Goal: Entertainment & Leisure: Consume media (video, audio)

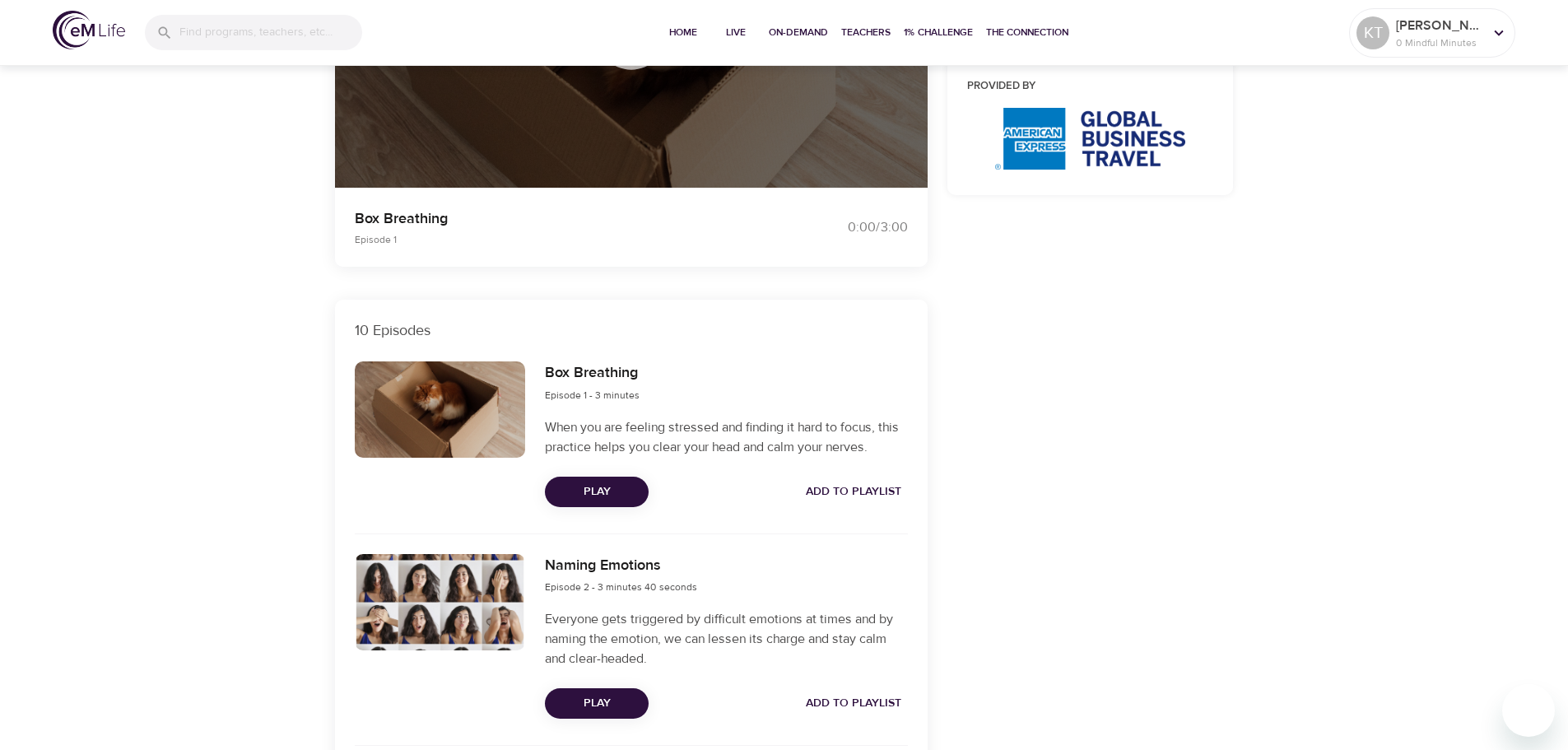
scroll to position [494, 0]
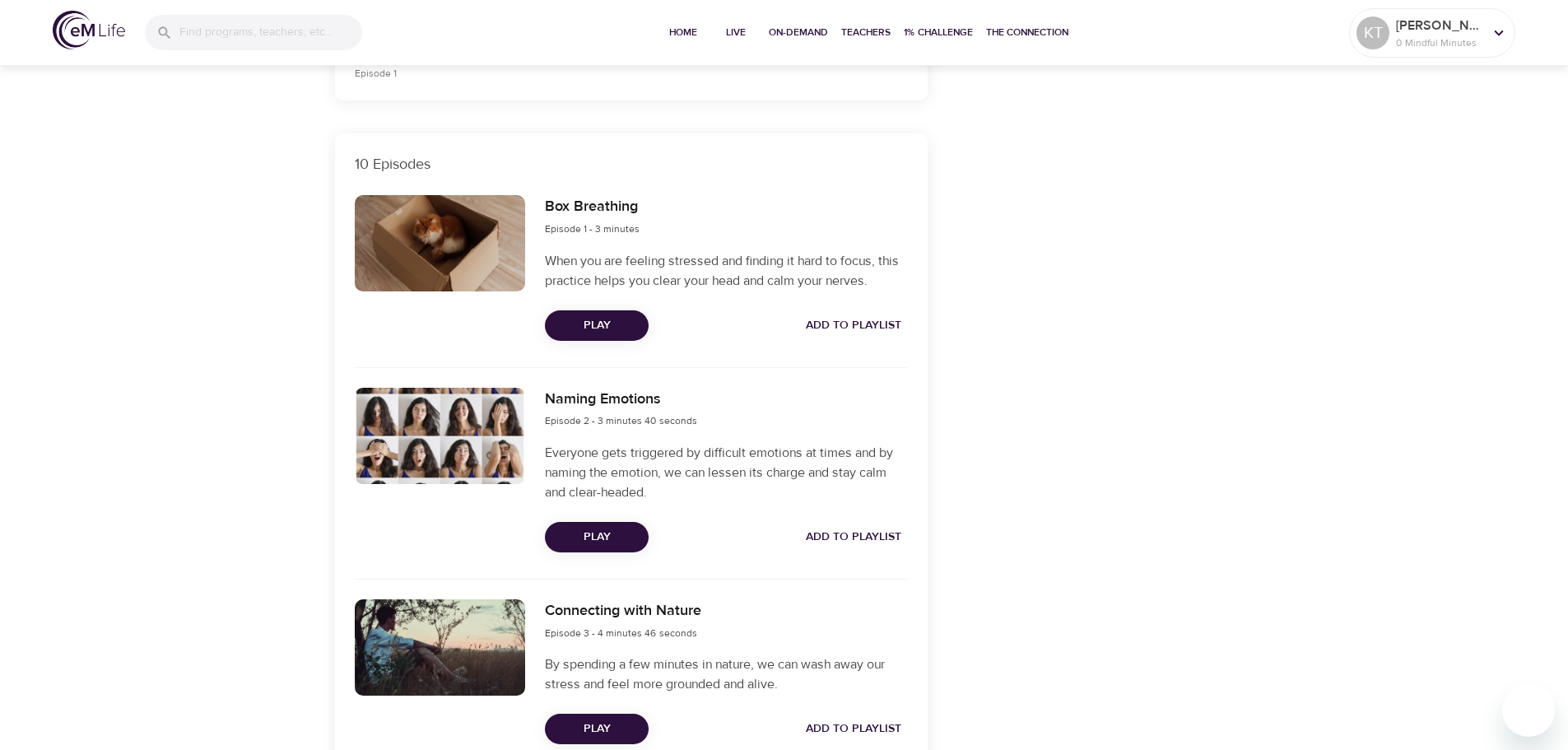
click at [587, 724] on span "Play" at bounding box center [596, 729] width 77 height 21
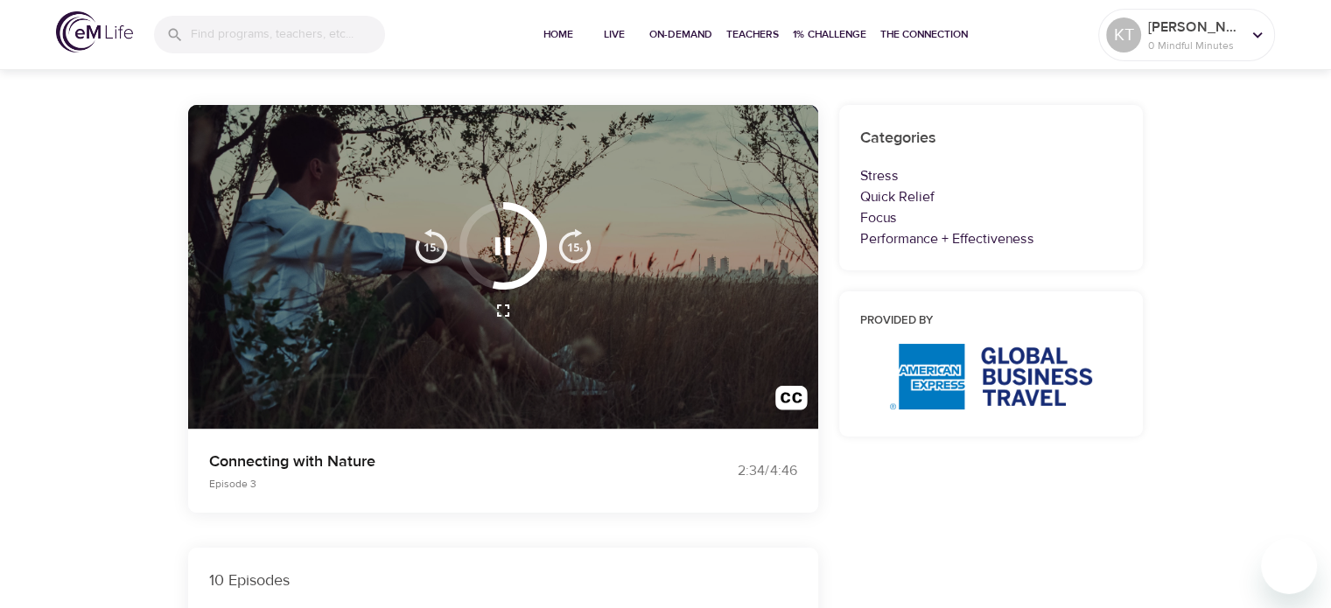
scroll to position [263, 0]
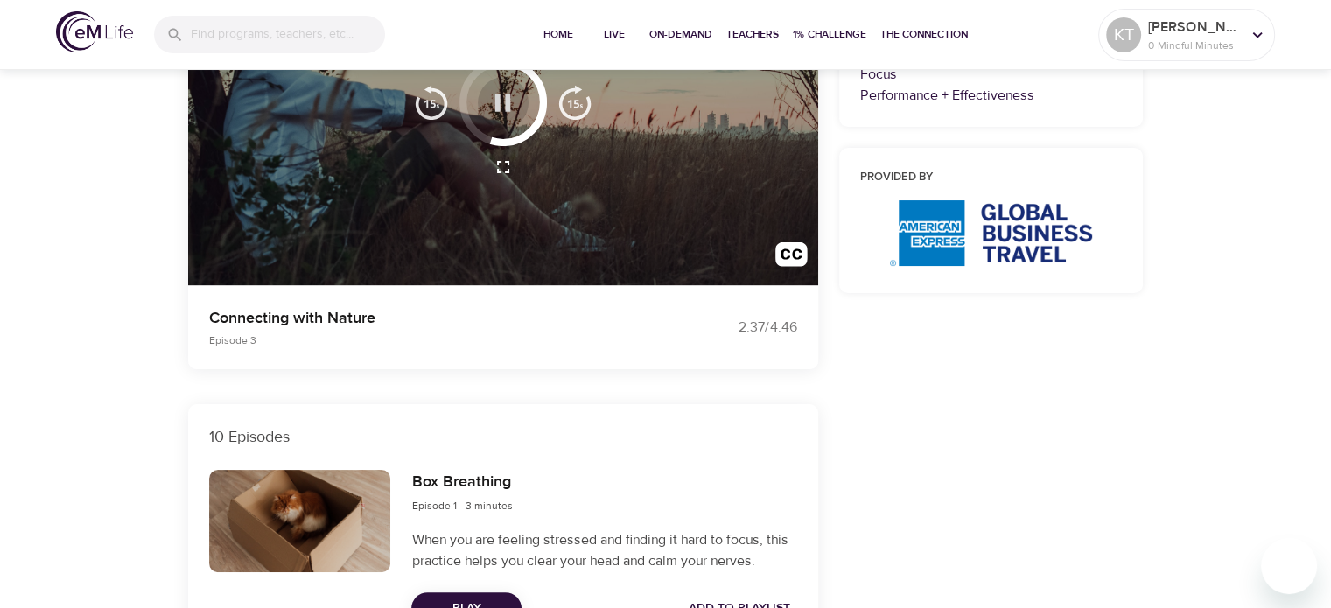
click at [497, 108] on icon "button" at bounding box center [503, 103] width 16 height 18
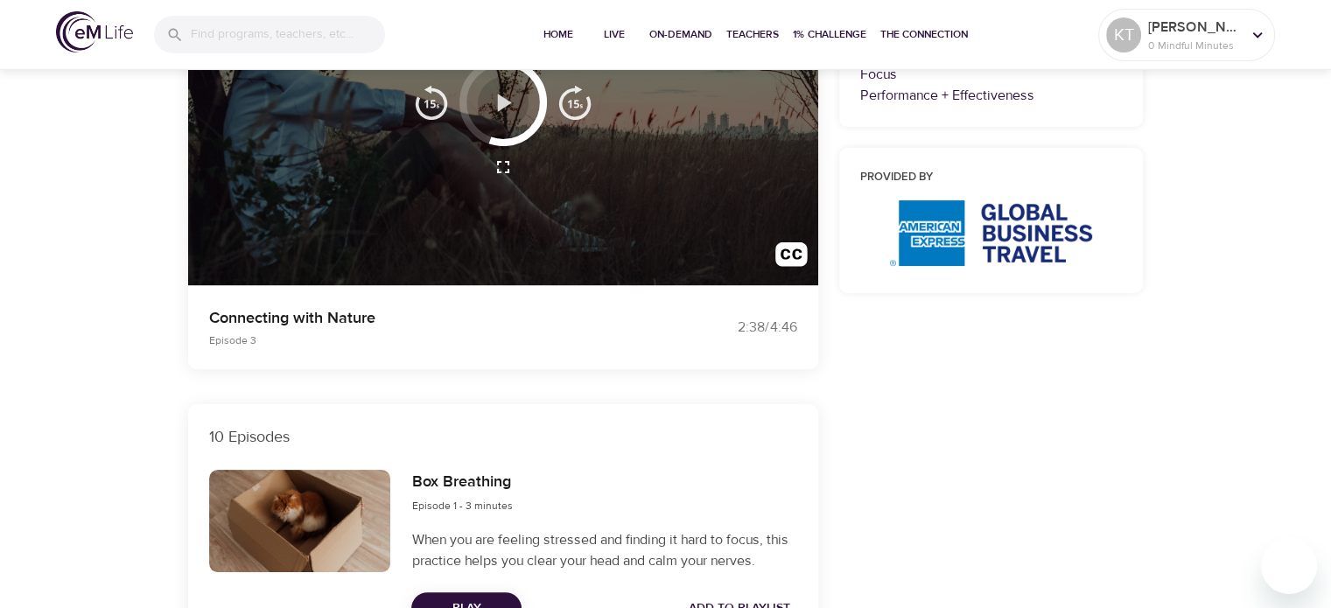
click at [498, 95] on icon "button" at bounding box center [505, 103] width 14 height 18
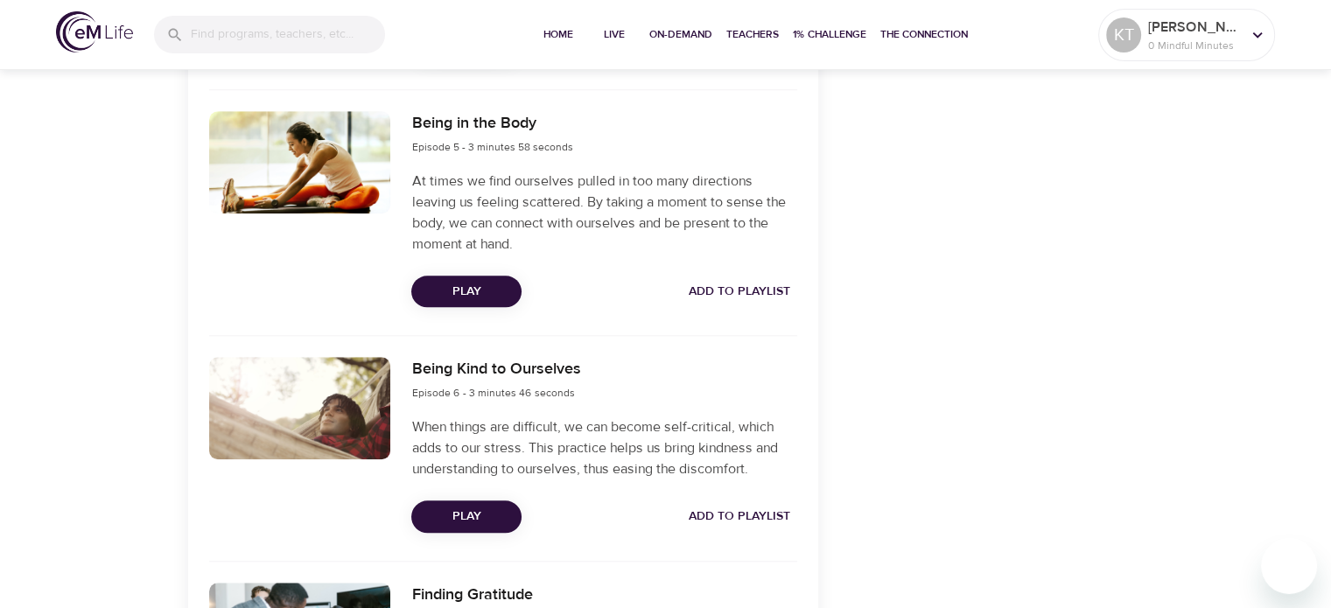
scroll to position [1313, 0]
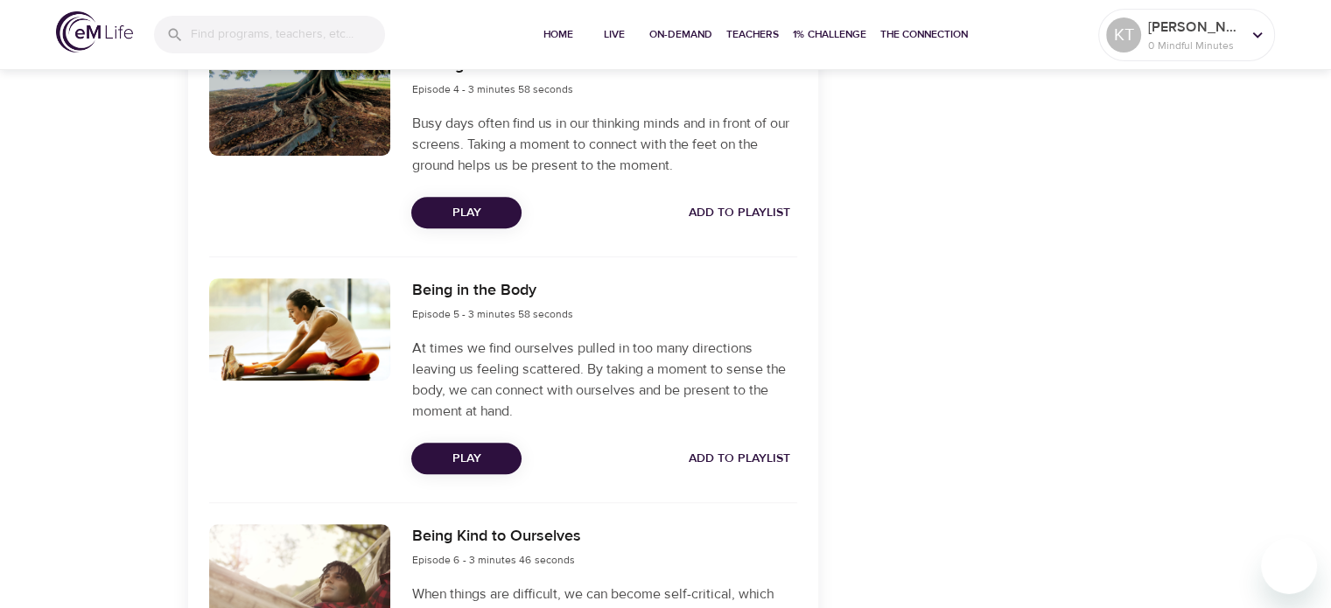
click at [464, 446] on button "Play" at bounding box center [466, 459] width 110 height 32
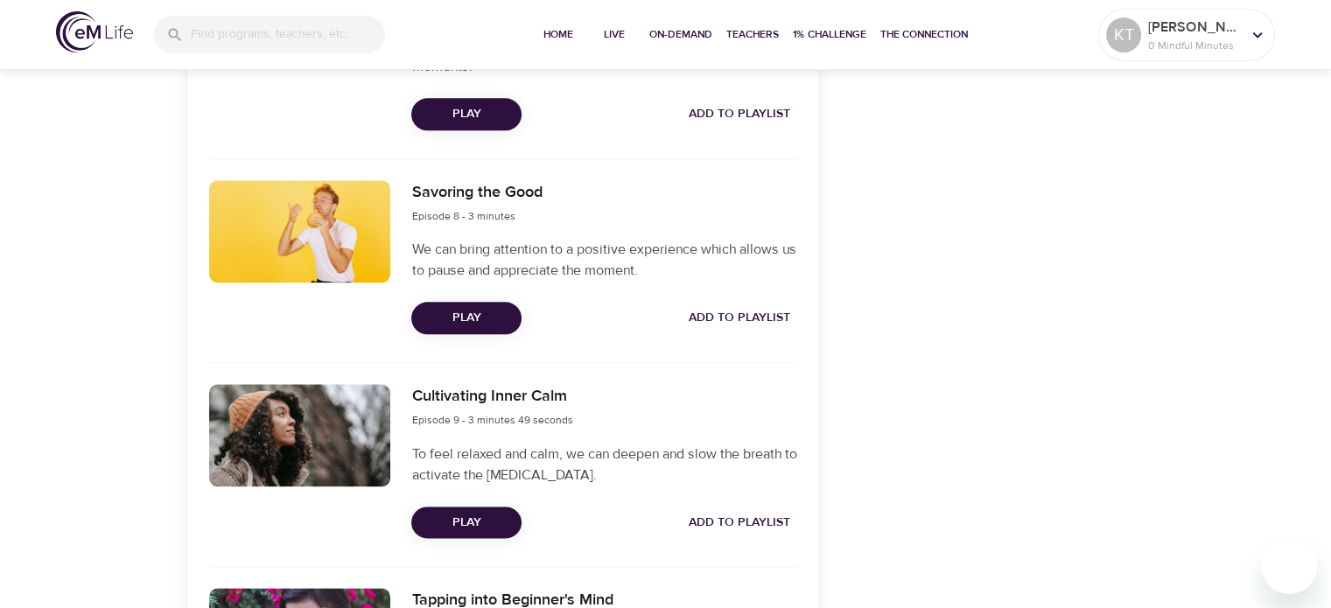
scroll to position [2370, 0]
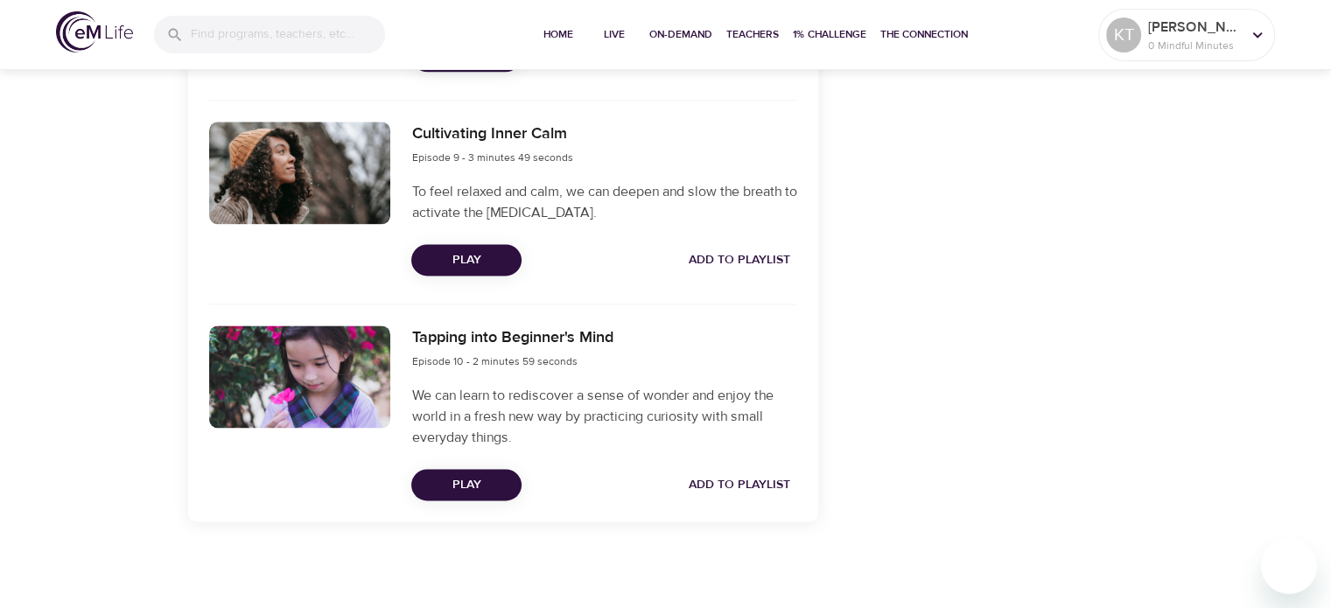
click at [467, 474] on span "Play" at bounding box center [466, 485] width 82 height 22
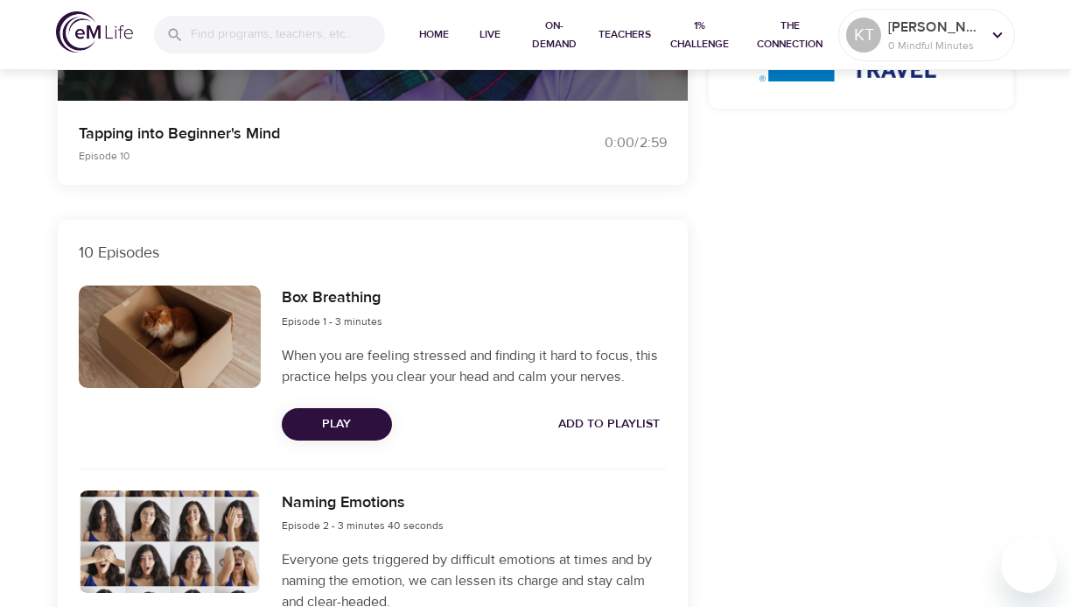
scroll to position [10, 0]
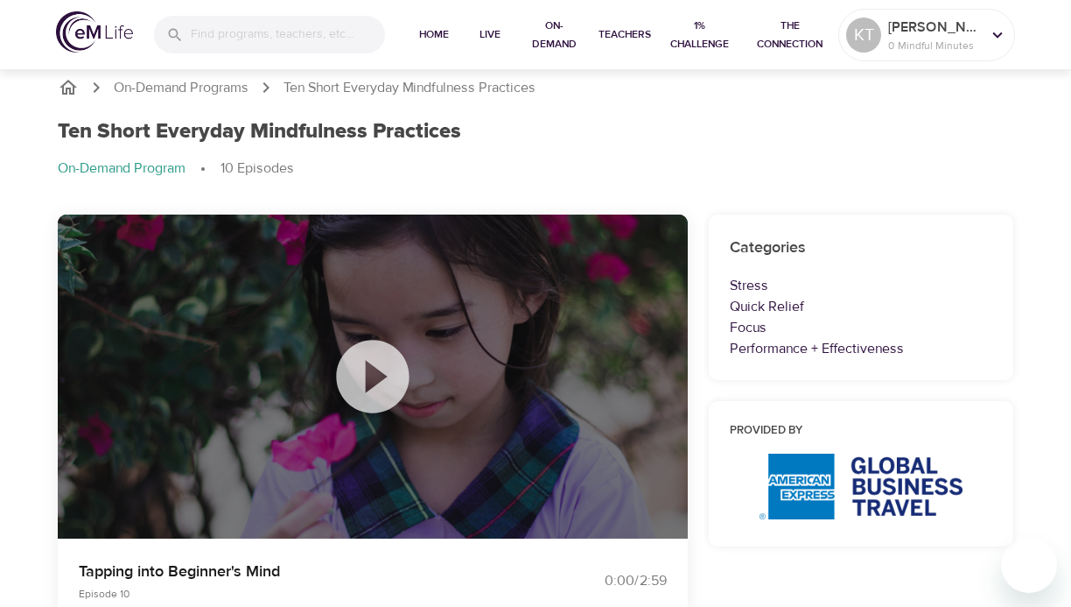
click at [369, 369] on icon at bounding box center [373, 377] width 88 height 88
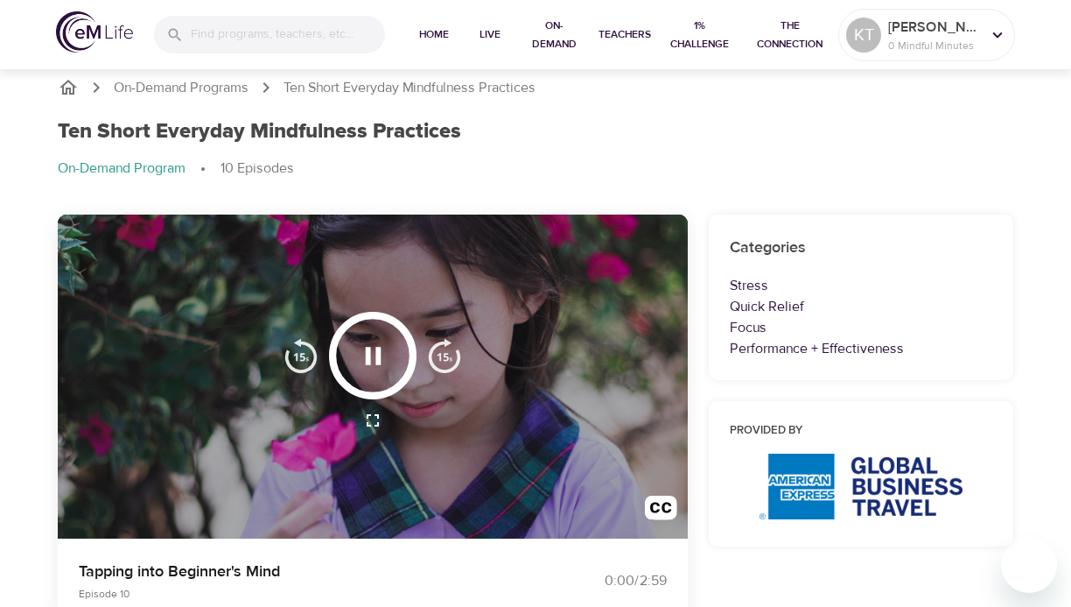
scroll to position [0, 0]
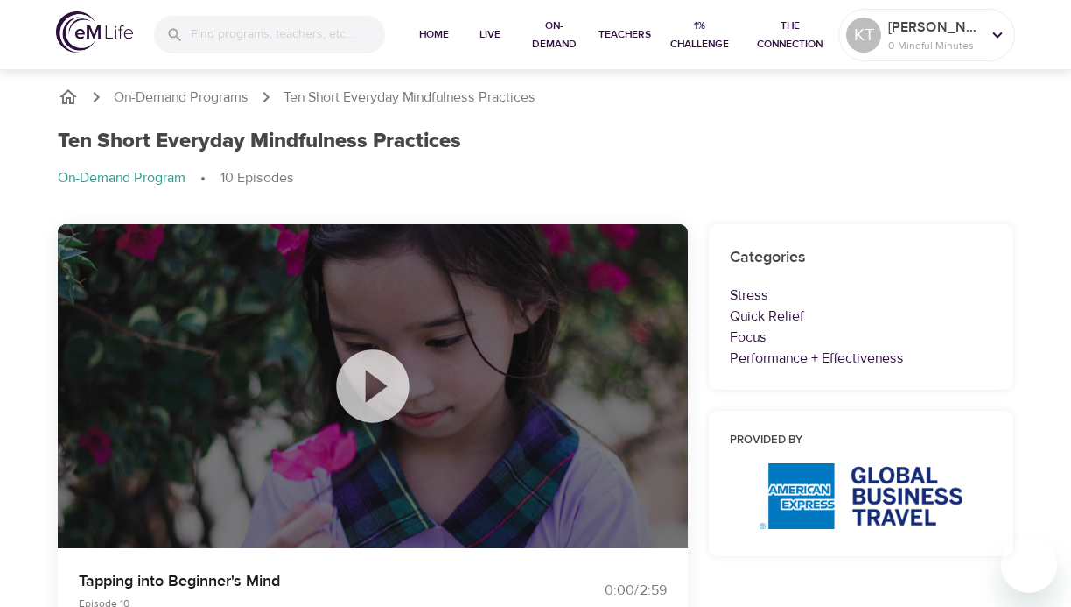
click at [374, 377] on icon at bounding box center [373, 386] width 88 height 88
click at [367, 384] on icon at bounding box center [373, 386] width 88 height 88
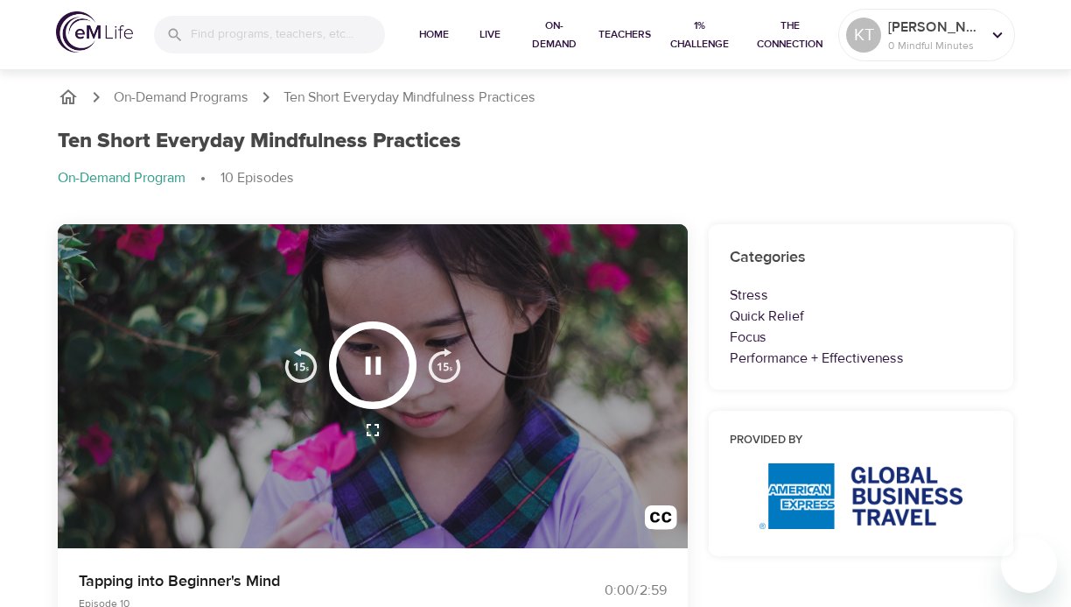
click at [430, 358] on img "button" at bounding box center [444, 364] width 35 height 35
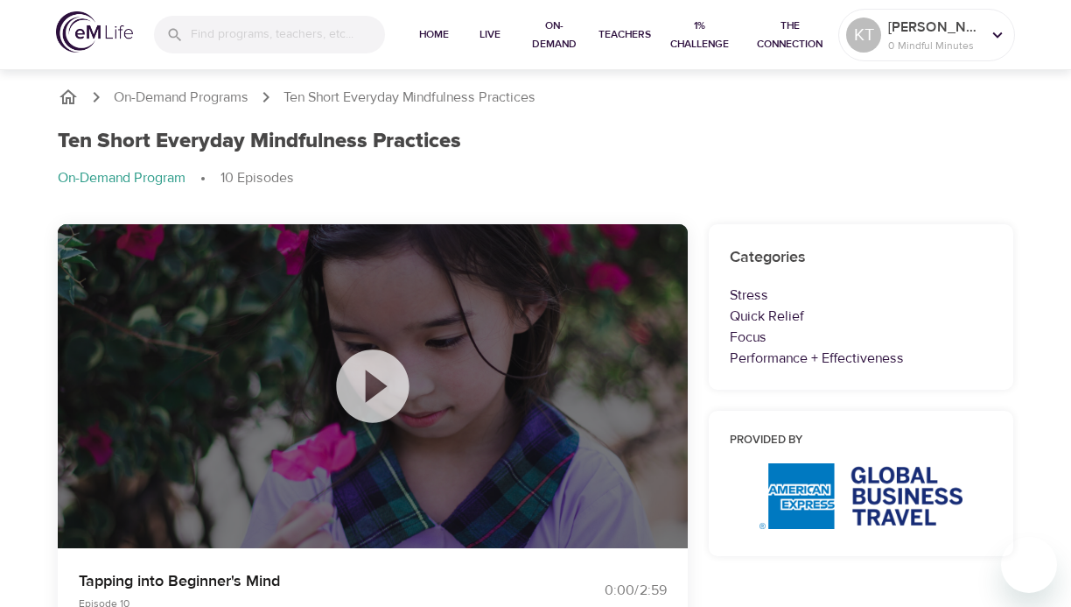
click at [375, 383] on icon at bounding box center [373, 386] width 88 height 88
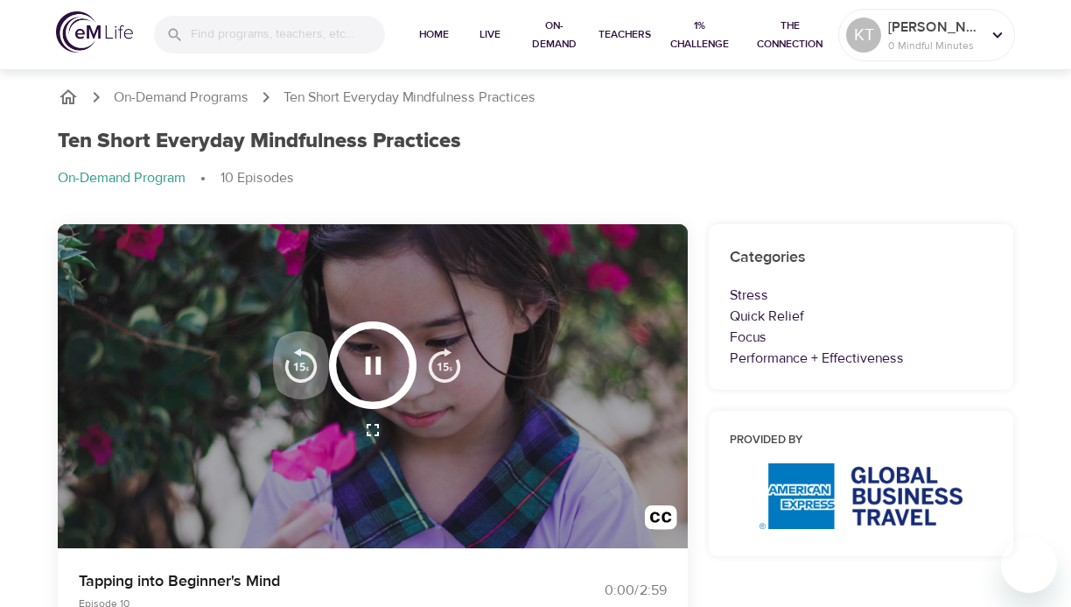
click at [312, 370] on img "button" at bounding box center [301, 364] width 35 height 35
click at [308, 370] on img "button" at bounding box center [301, 364] width 35 height 35
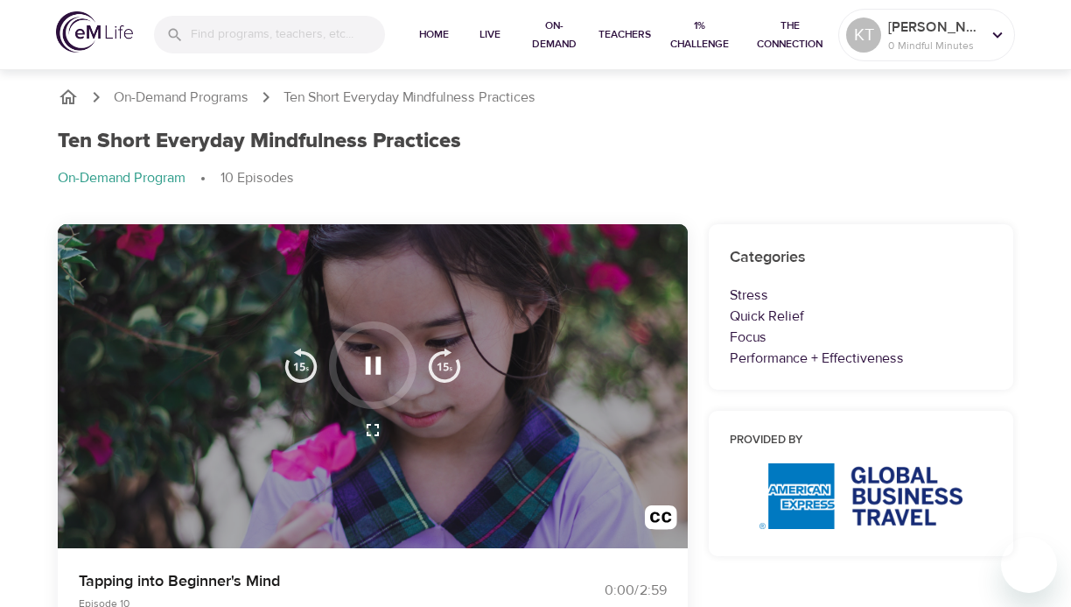
click at [308, 370] on img "button" at bounding box center [301, 364] width 35 height 35
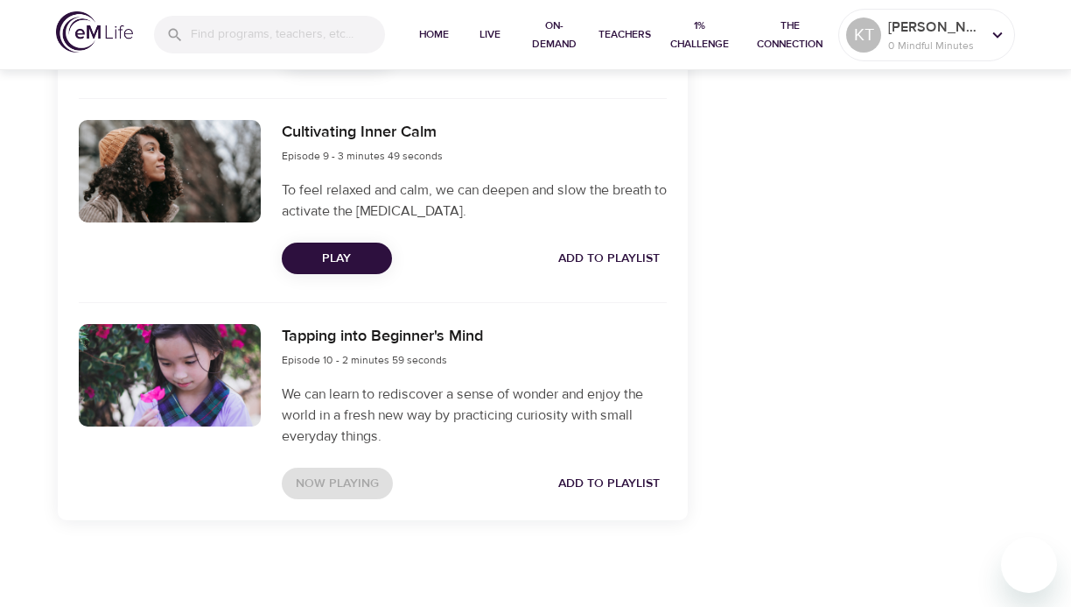
scroll to position [2373, 0]
